Goal: Task Accomplishment & Management: Manage account settings

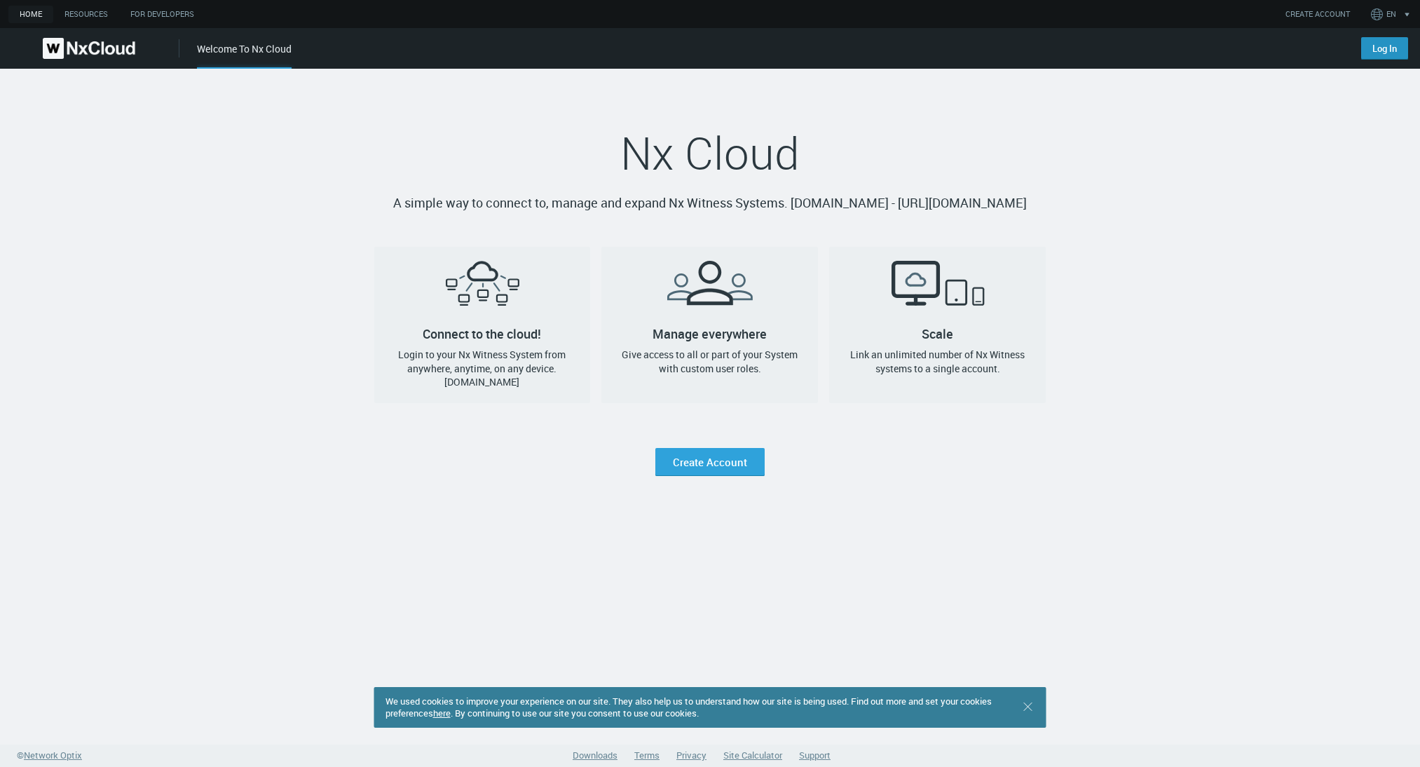
click at [1377, 50] on link "Log In" at bounding box center [1384, 48] width 47 height 22
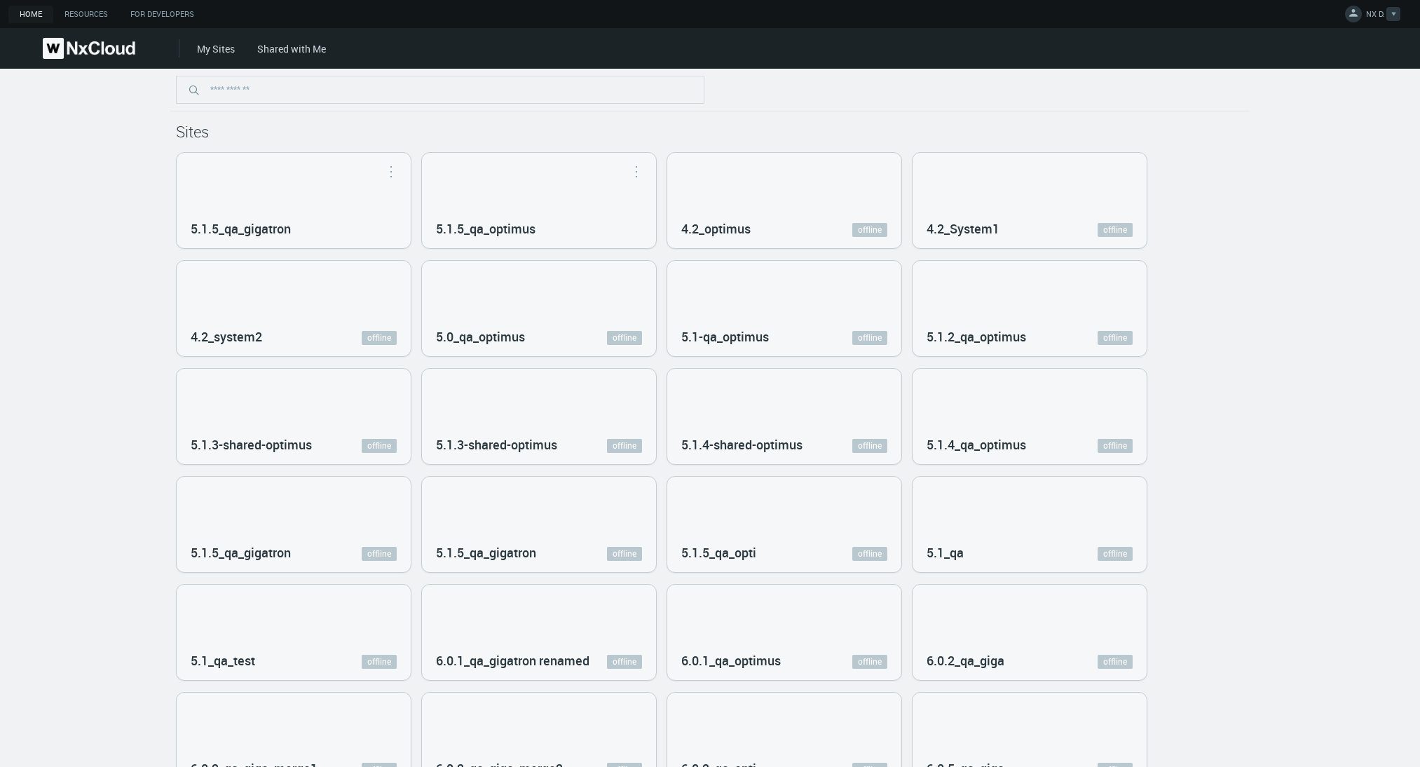
click at [1353, 18] on icon at bounding box center [1354, 13] width 14 height 14
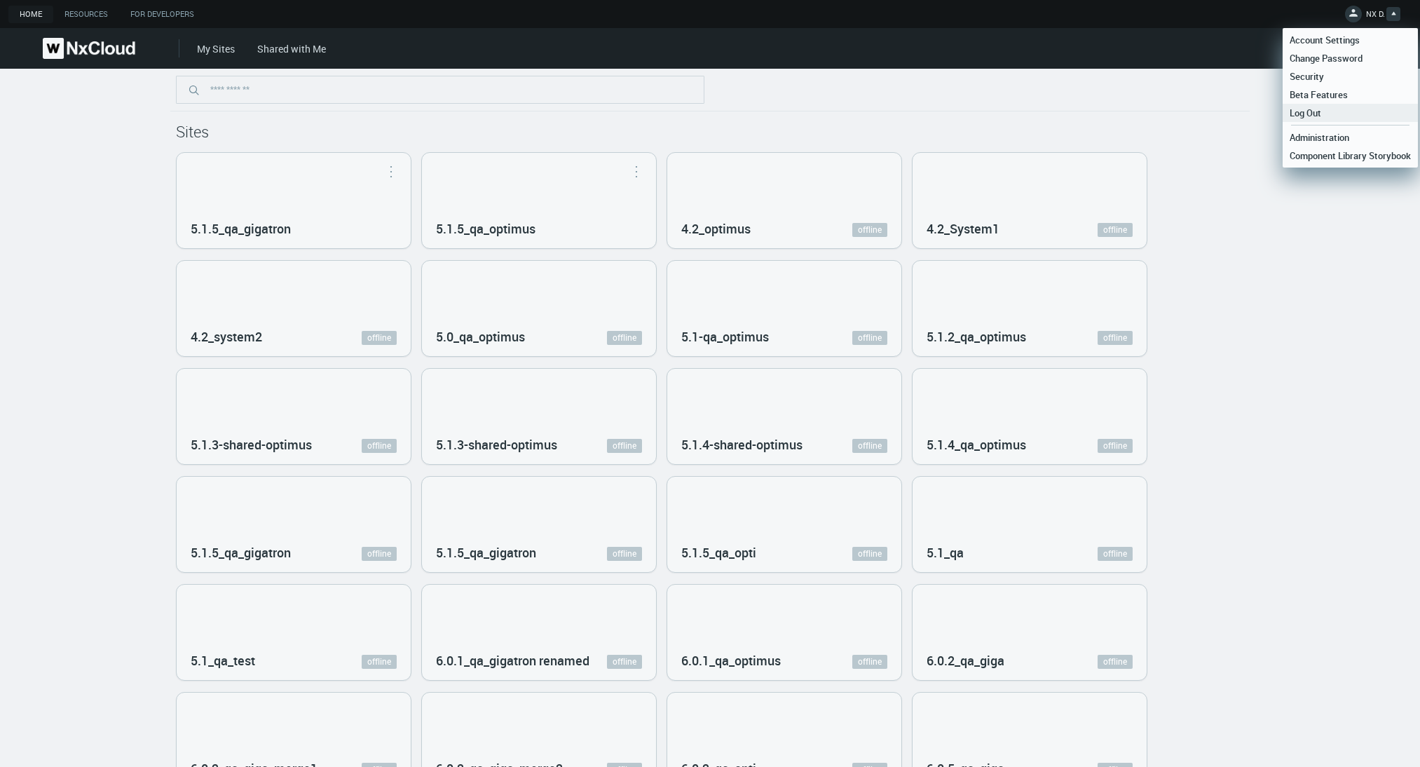
click at [1324, 111] on span "Log Out" at bounding box center [1306, 113] width 46 height 13
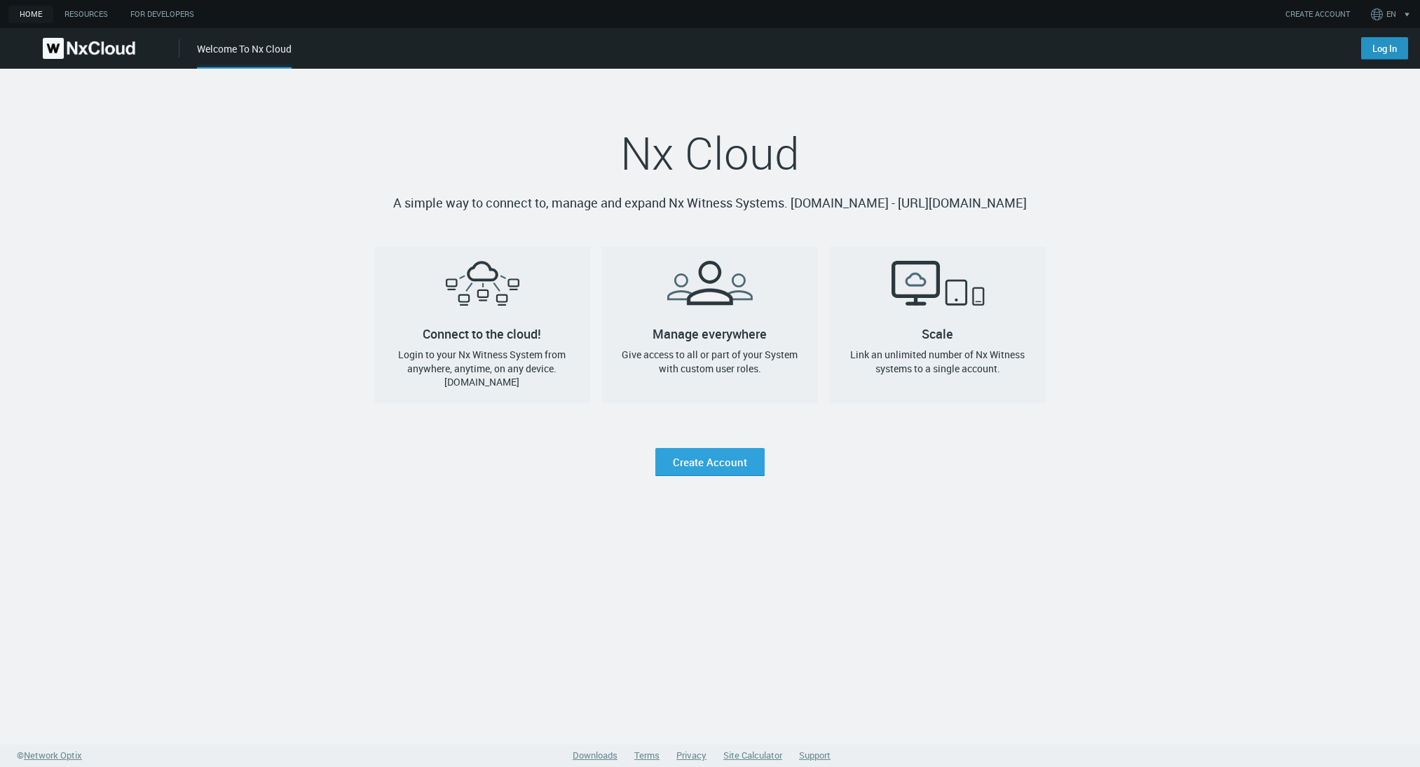
click at [1368, 48] on link "Log In" at bounding box center [1384, 48] width 47 height 22
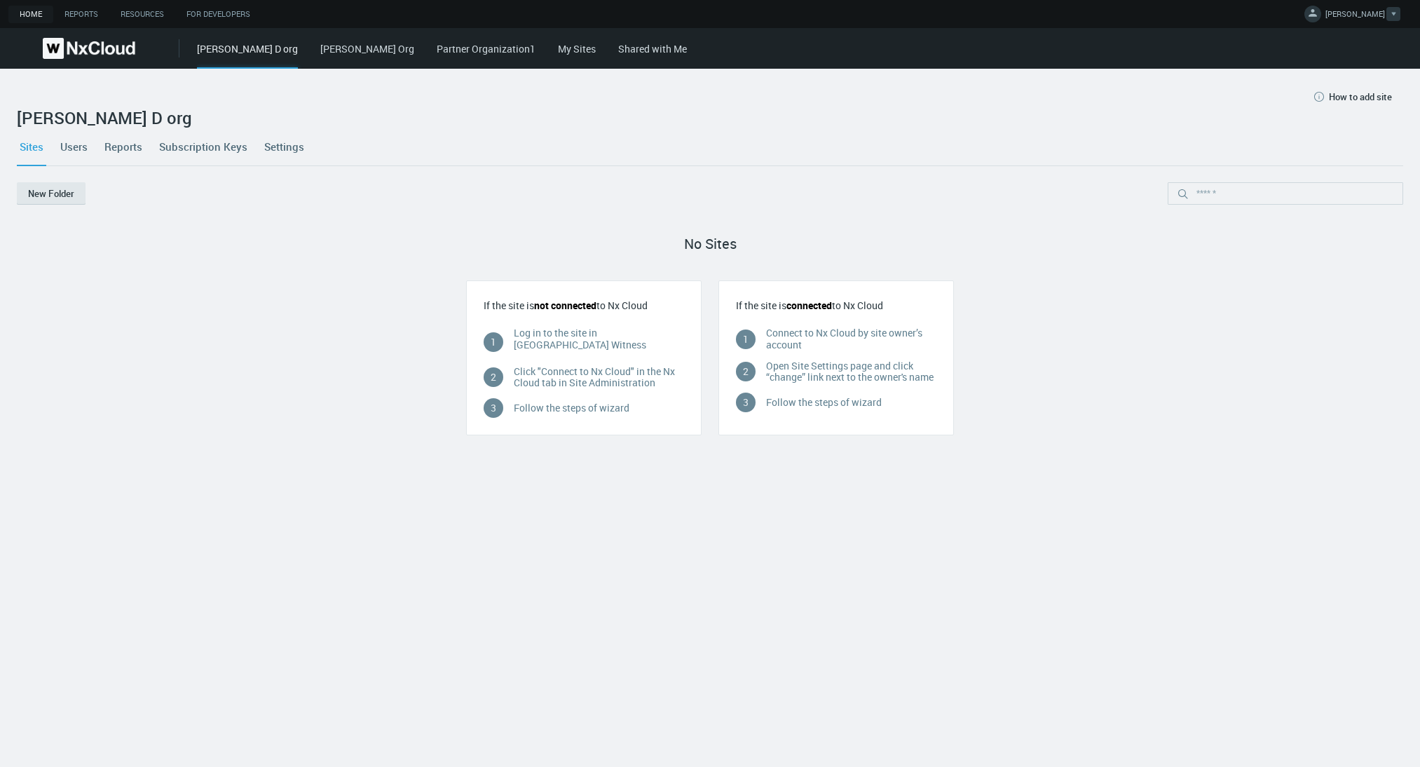
click at [1361, 13] on span "IRYNA D." at bounding box center [1356, 16] width 60 height 16
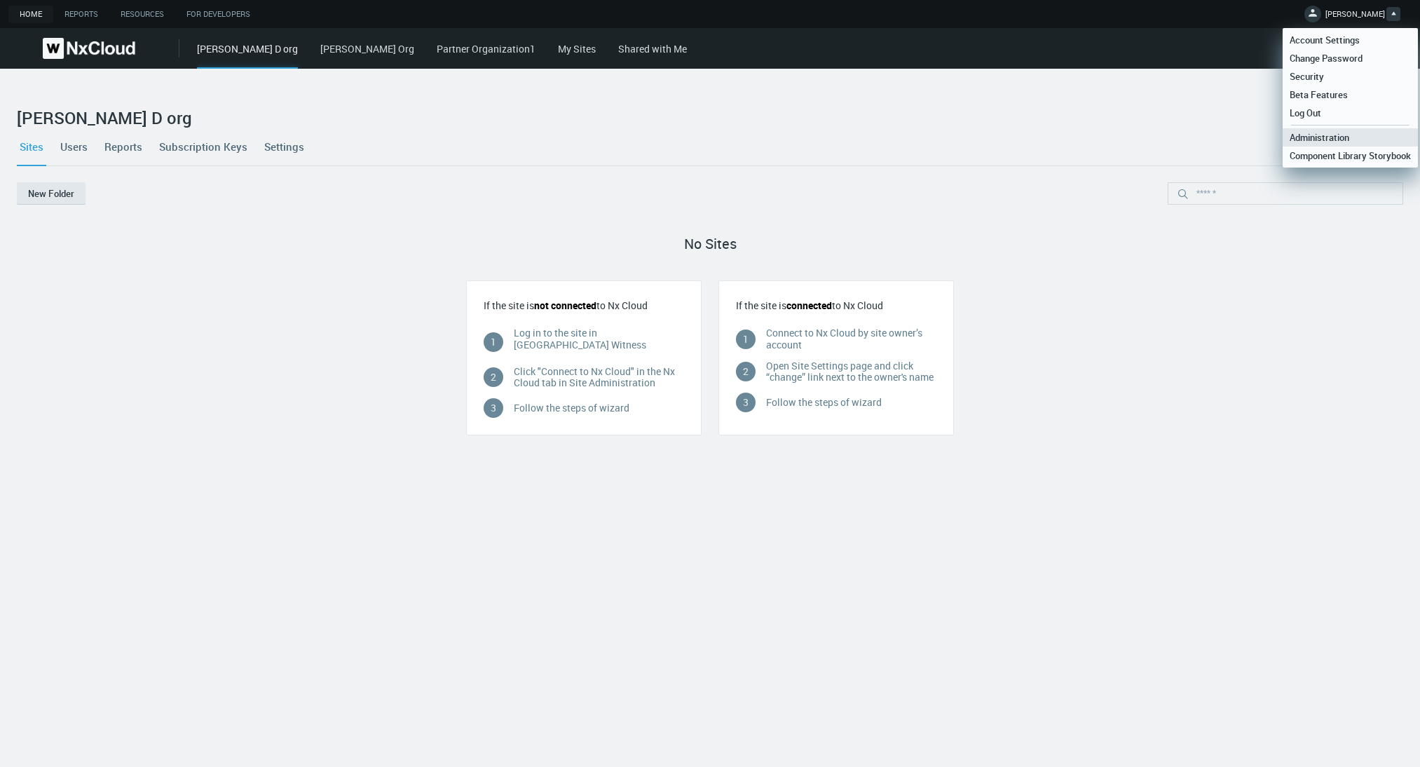
click at [1318, 139] on span "Administration" at bounding box center [1320, 137] width 74 height 13
